Goal: Task Accomplishment & Management: Manage account settings

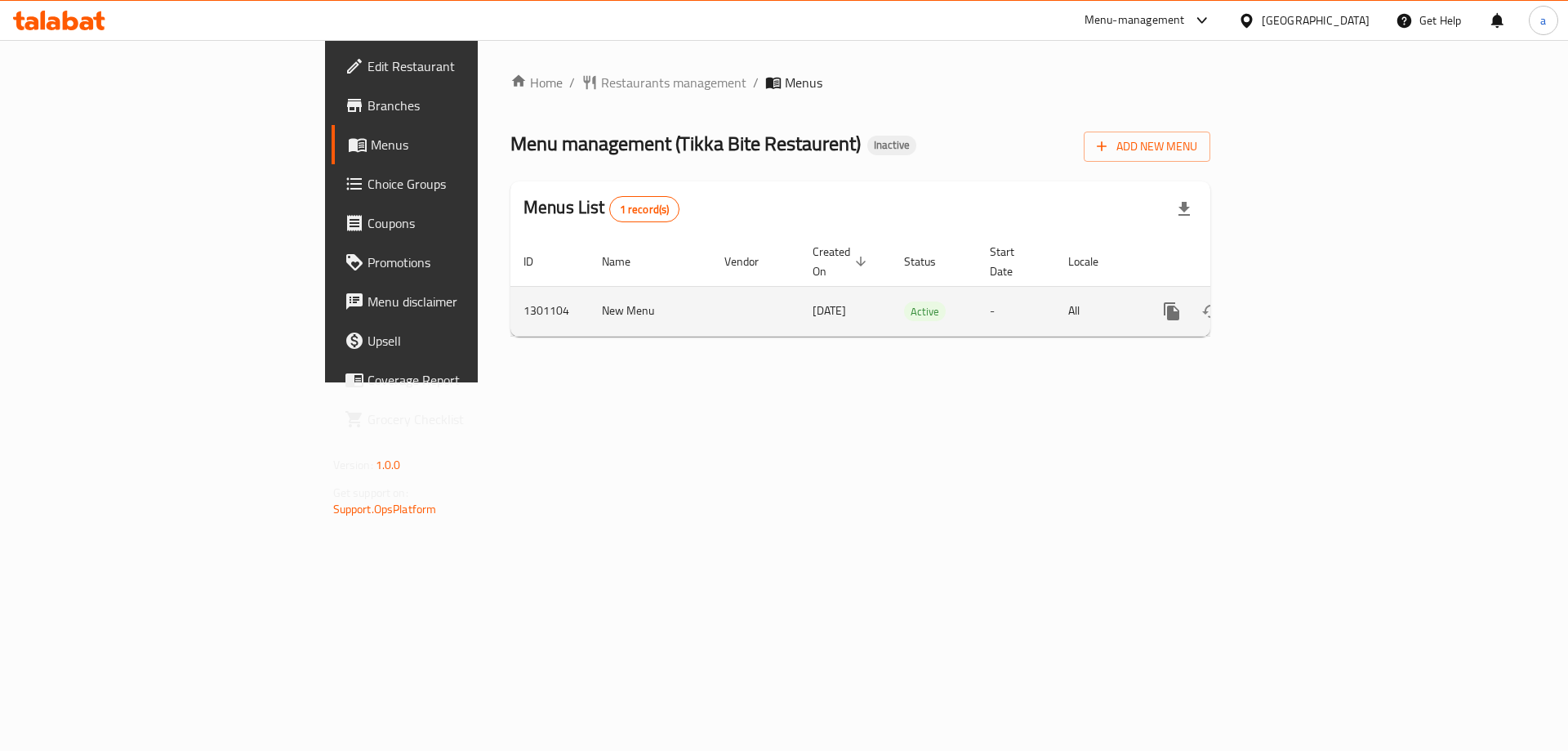
click at [1310, 308] on link "enhanced table" at bounding box center [1290, 311] width 40 height 40
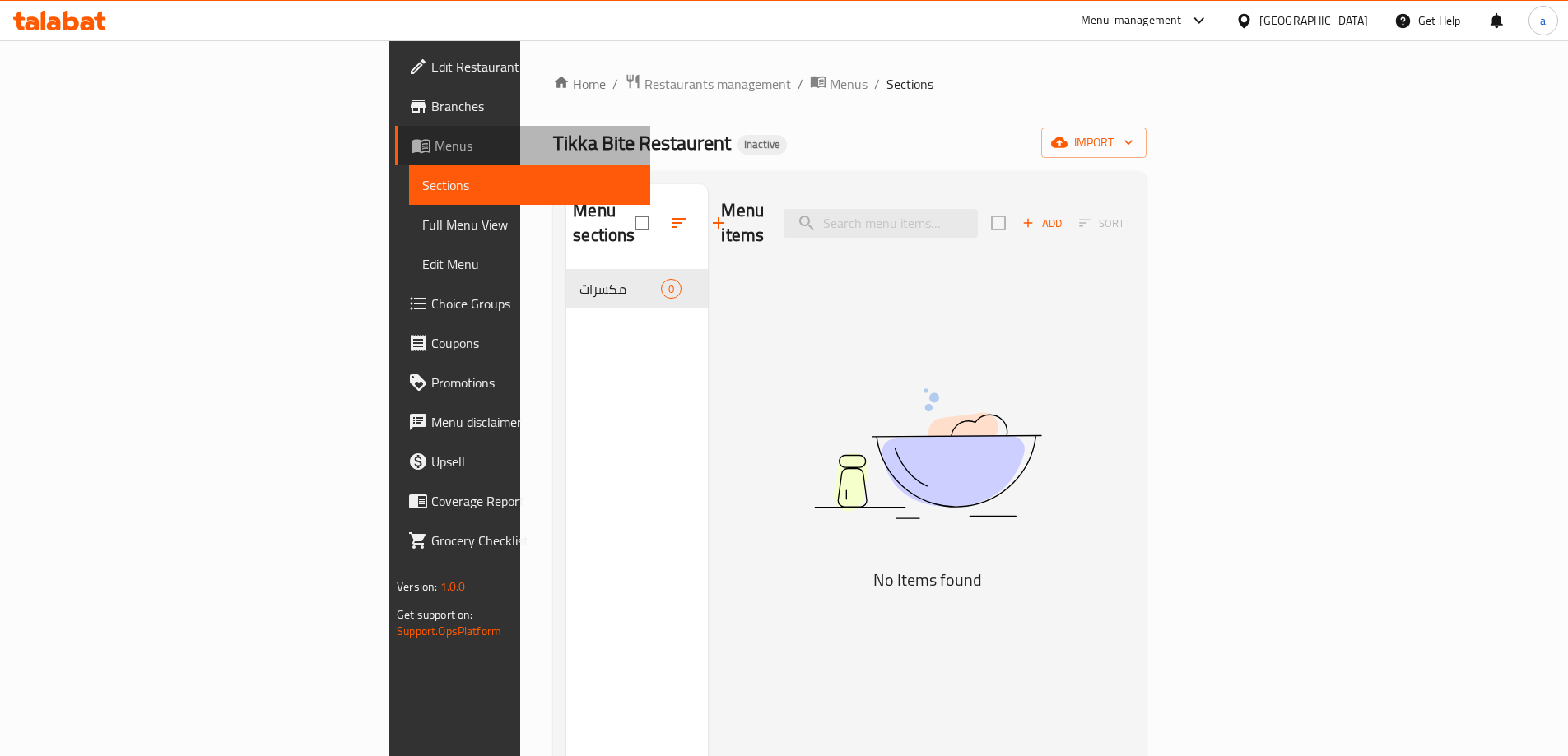
click at [434, 146] on span "Menus" at bounding box center [535, 145] width 202 height 20
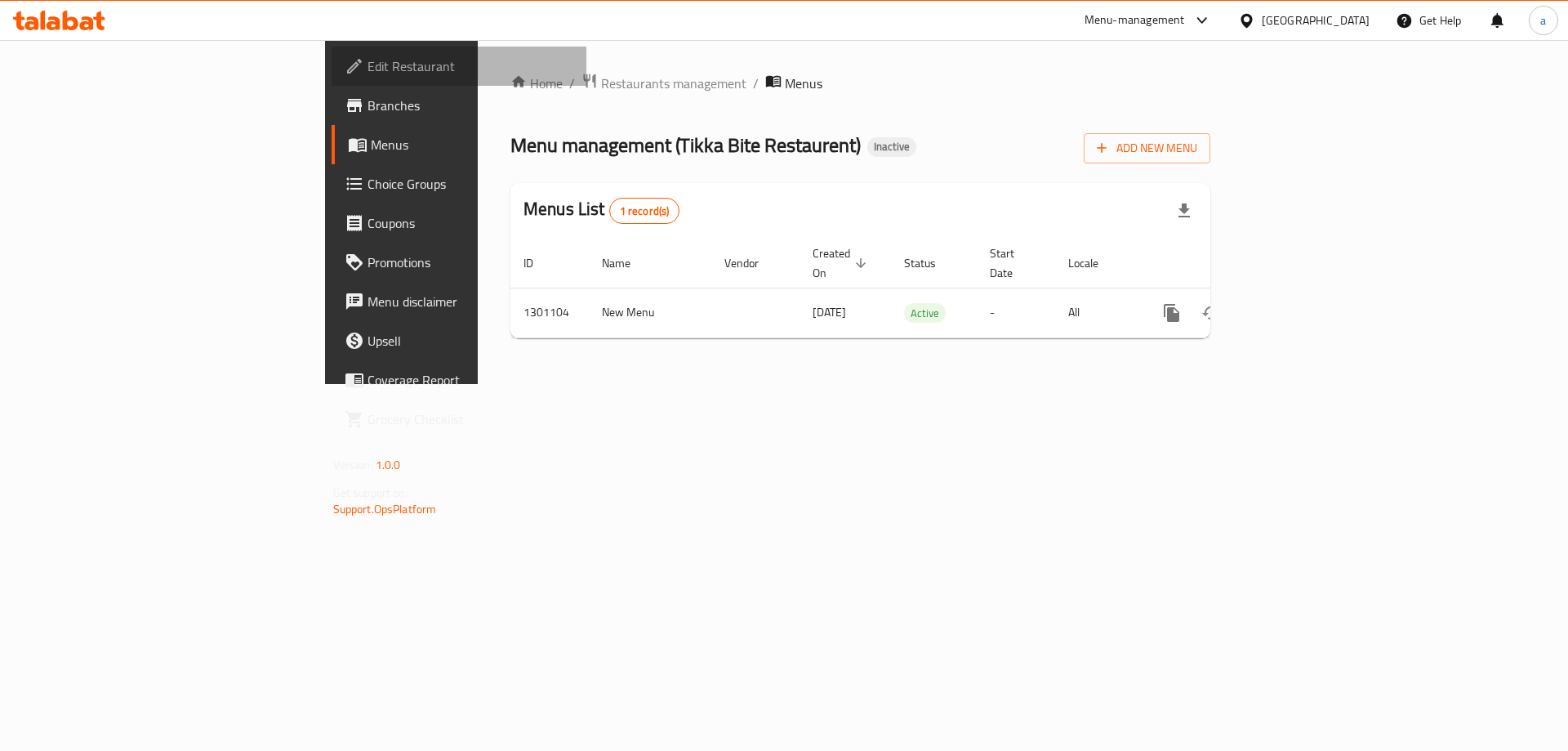
click at [332, 78] on link "Edit Restaurant" at bounding box center [459, 66] width 256 height 40
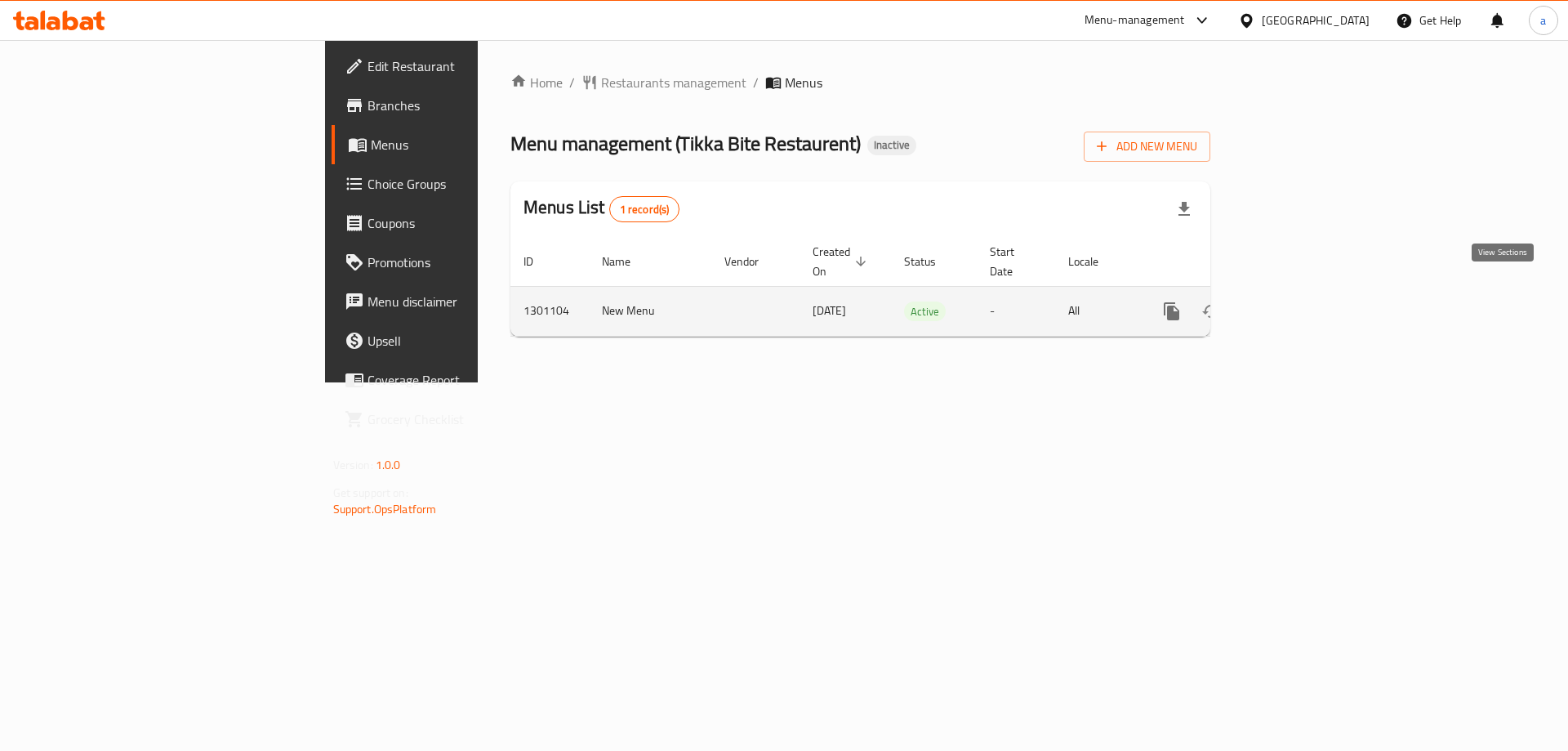
click at [1297, 304] on icon "enhanced table" at bounding box center [1290, 311] width 15 height 15
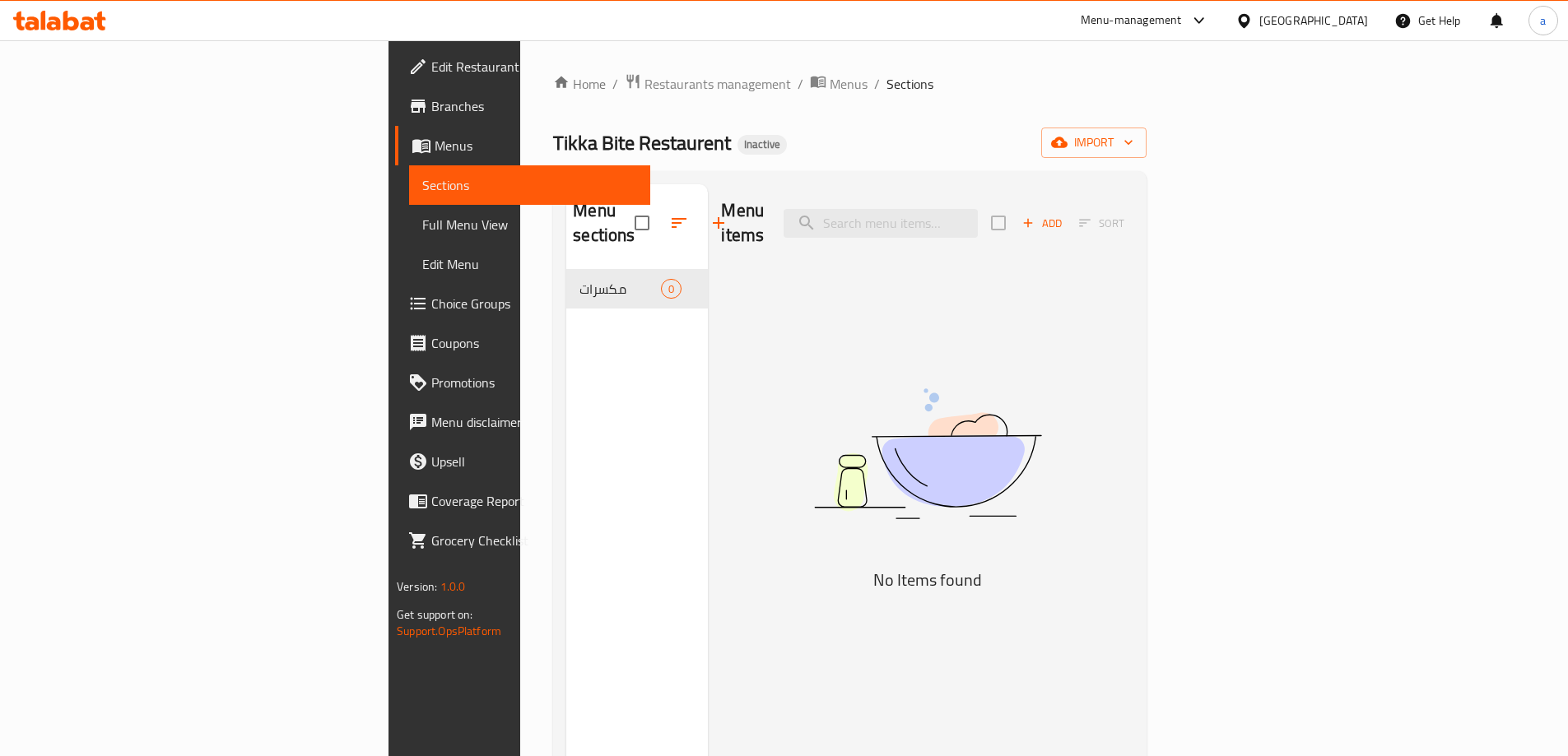
click at [431, 111] on span "Branches" at bounding box center [534, 105] width 206 height 20
